Goal: Task Accomplishment & Management: Manage account settings

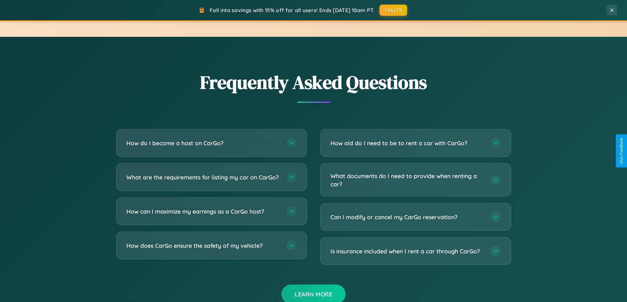
scroll to position [1266, 0]
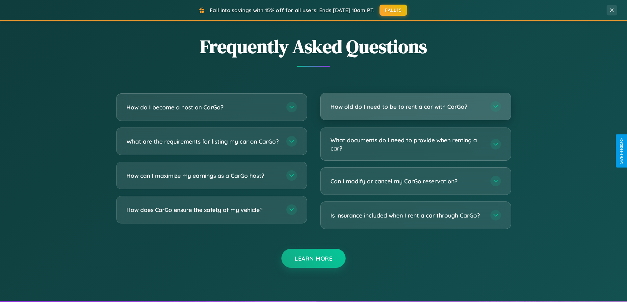
click at [415, 107] on h3 "How old do I need to be to rent a car with CarGo?" at bounding box center [406, 107] width 153 height 8
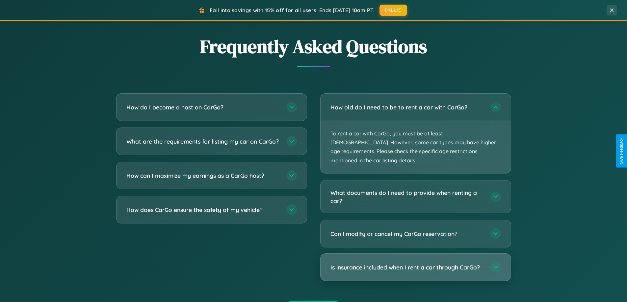
click at [415, 264] on h3 "Is insurance included when I rent a car through CarGo?" at bounding box center [406, 268] width 153 height 8
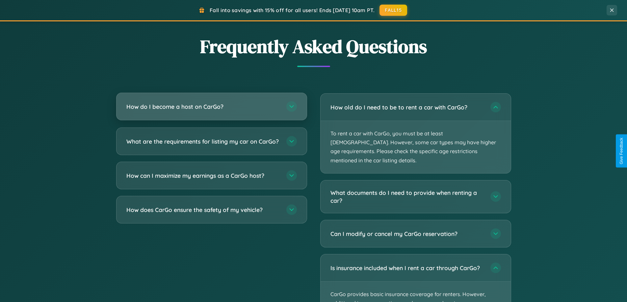
click at [211, 107] on h3 "How do I become a host on CarGo?" at bounding box center [202, 107] width 153 height 8
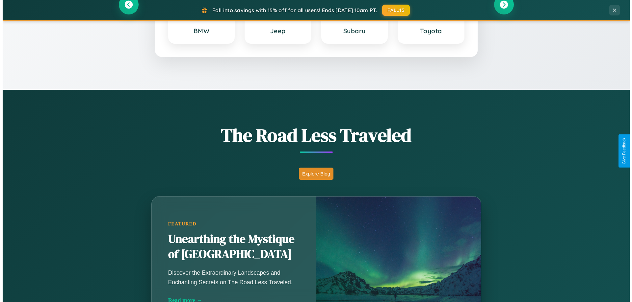
scroll to position [0, 0]
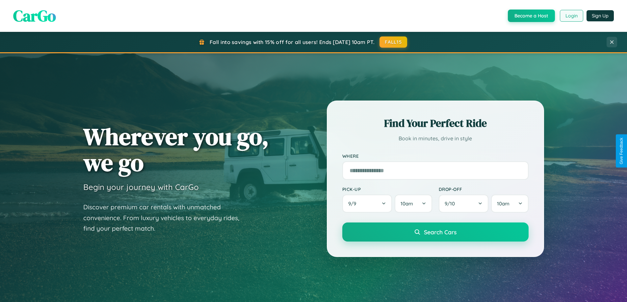
click at [571, 16] on button "Login" at bounding box center [571, 16] width 23 height 12
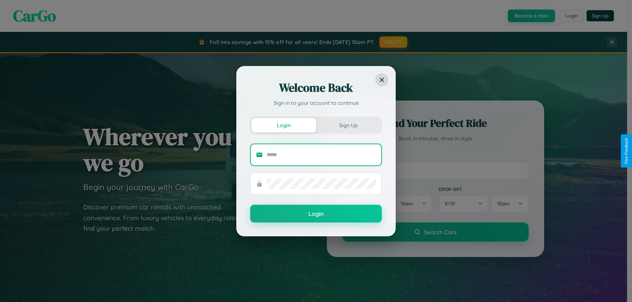
click at [321, 155] on input "text" at bounding box center [321, 155] width 109 height 11
type input "**********"
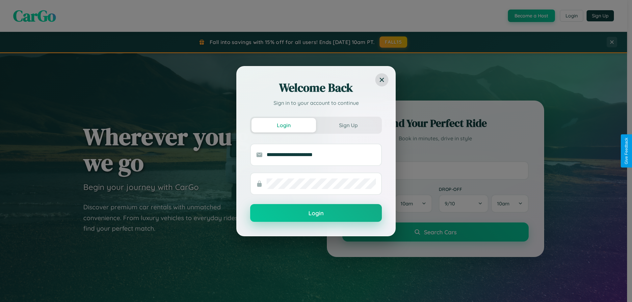
click at [316, 213] on button "Login" at bounding box center [316, 213] width 132 height 18
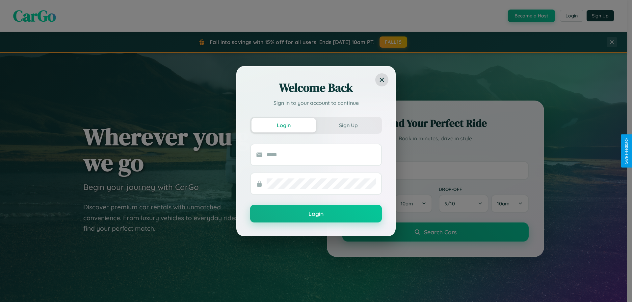
click at [394, 42] on div "Welcome Back Sign in to your account to continue Login Sign Up Login" at bounding box center [316, 151] width 632 height 302
